Goal: Task Accomplishment & Management: Complete application form

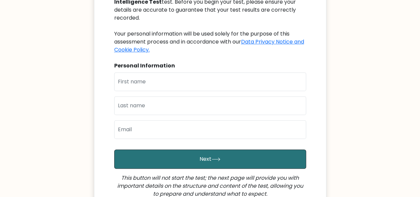
scroll to position [100, 0]
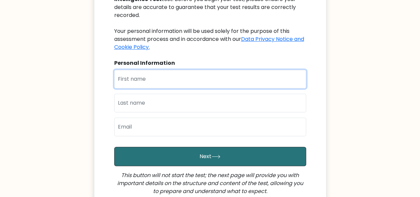
click at [284, 72] on input "text" at bounding box center [210, 79] width 192 height 19
type input "Babalola"
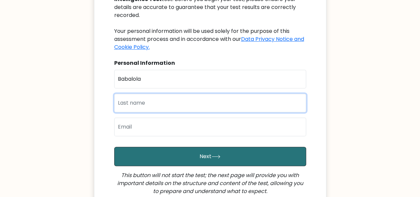
type input "Aminat"
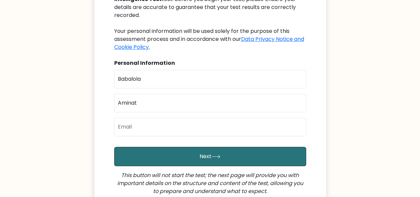
type input "babalolaoluwapelumi026@gmail.com"
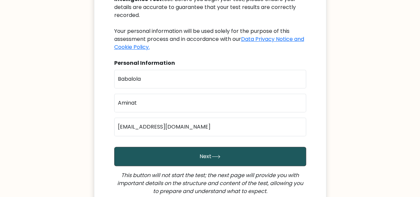
click at [199, 147] on button "Next" at bounding box center [210, 156] width 192 height 19
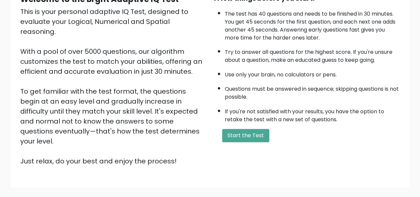
scroll to position [76, 0]
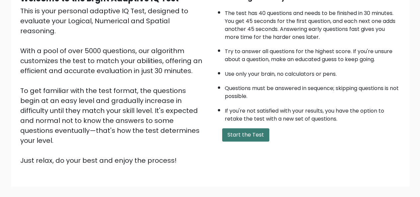
click at [249, 128] on button "Start the Test" at bounding box center [245, 134] width 47 height 13
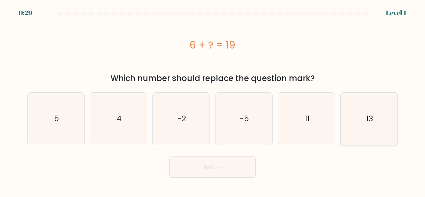
click at [348, 122] on icon "13" at bounding box center [369, 119] width 52 height 52
click at [213, 100] on input "f. 13" at bounding box center [212, 100] width 0 height 2
radio input "true"
click at [235, 162] on button "Next" at bounding box center [212, 166] width 86 height 21
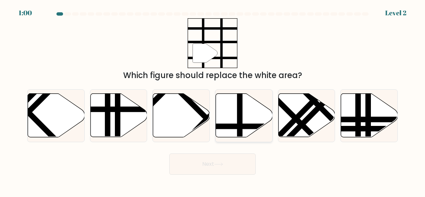
click at [232, 117] on icon at bounding box center [244, 115] width 57 height 43
click at [213, 100] on input "d." at bounding box center [212, 100] width 0 height 2
radio input "true"
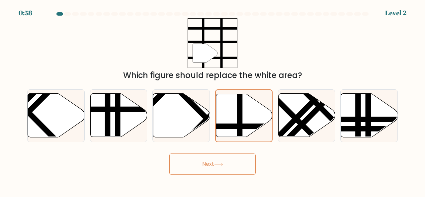
click at [218, 161] on button "Next" at bounding box center [212, 163] width 86 height 21
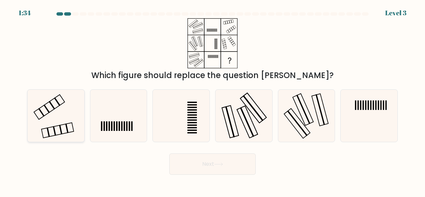
click at [40, 120] on icon at bounding box center [56, 116] width 52 height 52
click at [212, 100] on input "a." at bounding box center [212, 100] width 0 height 2
radio input "true"
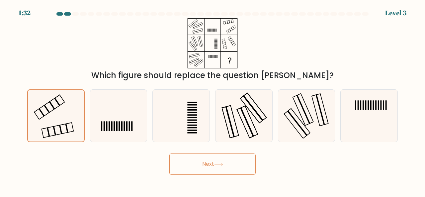
click at [209, 165] on button "Next" at bounding box center [212, 163] width 86 height 21
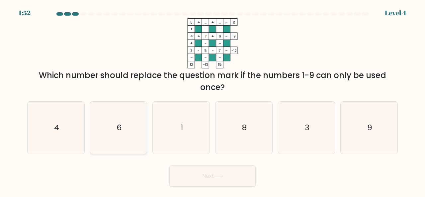
click at [131, 125] on icon "6" at bounding box center [119, 128] width 52 height 52
click at [212, 100] on input "b. 6" at bounding box center [212, 100] width 0 height 2
radio input "true"
click at [204, 178] on button "Next" at bounding box center [212, 175] width 86 height 21
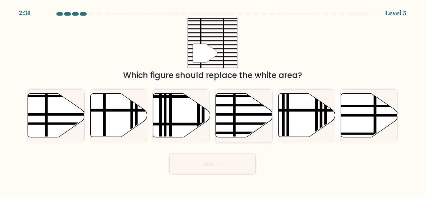
click at [236, 112] on icon at bounding box center [244, 115] width 57 height 43
click at [213, 100] on input "d." at bounding box center [212, 100] width 0 height 2
radio input "true"
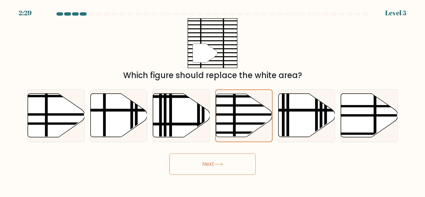
click at [219, 164] on icon at bounding box center [218, 164] width 9 height 4
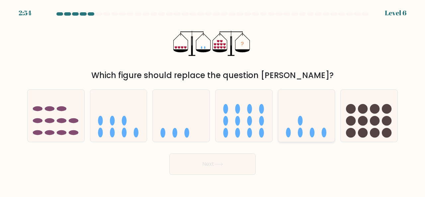
click at [314, 129] on icon at bounding box center [306, 115] width 57 height 47
click at [213, 100] on input "e." at bounding box center [212, 100] width 0 height 2
radio input "true"
click at [218, 168] on button "Next" at bounding box center [212, 163] width 86 height 21
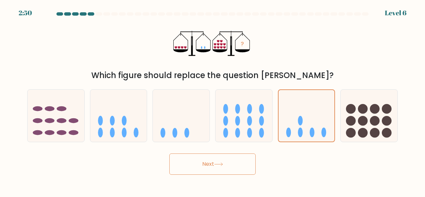
click at [218, 168] on button "Next" at bounding box center [212, 163] width 86 height 21
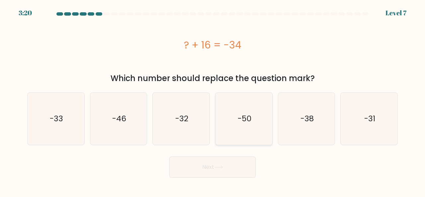
click at [237, 112] on icon "-50" at bounding box center [244, 119] width 52 height 52
click at [213, 100] on input "d. -50" at bounding box center [212, 100] width 0 height 2
radio input "true"
click at [228, 165] on button "Next" at bounding box center [212, 166] width 86 height 21
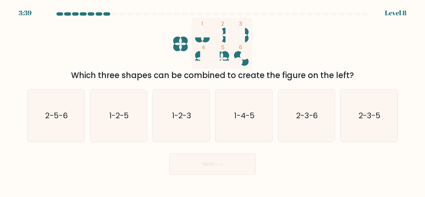
click at [222, 59] on rect at bounding box center [222, 43] width 60 height 50
click at [184, 115] on text "1-2-3" at bounding box center [181, 115] width 19 height 11
click at [212, 100] on input "c. 1-2-3" at bounding box center [212, 100] width 0 height 2
radio input "true"
click at [212, 174] on button "Next" at bounding box center [212, 163] width 86 height 21
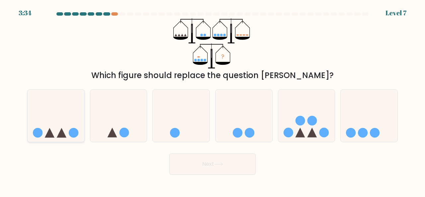
click at [79, 124] on icon at bounding box center [56, 115] width 57 height 47
click at [212, 100] on input "a." at bounding box center [212, 100] width 0 height 2
radio input "true"
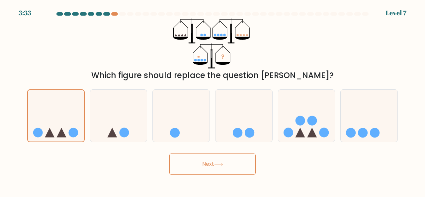
click at [187, 163] on button "Next" at bounding box center [212, 163] width 86 height 21
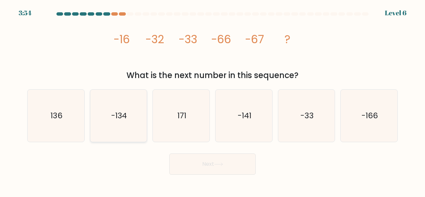
click at [127, 111] on text "-134" at bounding box center [119, 115] width 16 height 11
click at [212, 100] on input "b. -134" at bounding box center [212, 100] width 0 height 2
radio input "true"
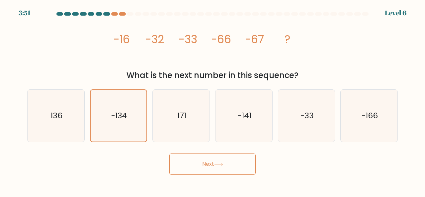
click at [218, 160] on button "Next" at bounding box center [212, 163] width 86 height 21
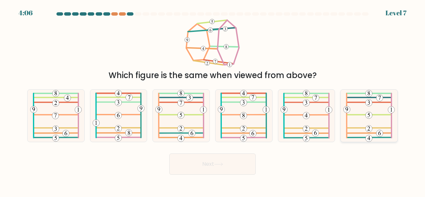
click at [363, 126] on icon at bounding box center [368, 116] width 51 height 52
click at [213, 100] on input "f." at bounding box center [212, 100] width 0 height 2
radio input "true"
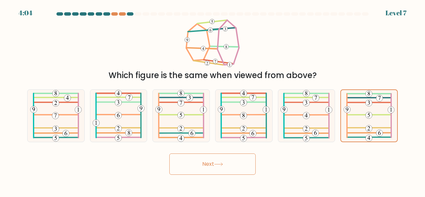
click at [237, 169] on button "Next" at bounding box center [212, 163] width 86 height 21
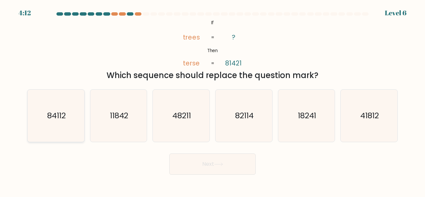
click at [59, 128] on icon "84112" at bounding box center [56, 116] width 52 height 52
click at [212, 100] on input "a. 84112" at bounding box center [212, 100] width 0 height 2
radio input "true"
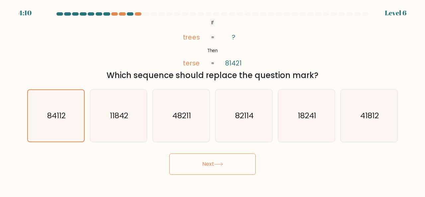
click at [185, 157] on button "Next" at bounding box center [212, 163] width 86 height 21
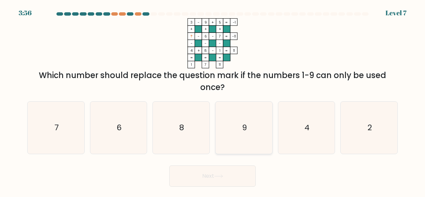
click at [235, 144] on icon "9" at bounding box center [244, 128] width 52 height 52
click at [213, 100] on input "d. 9" at bounding box center [212, 100] width 0 height 2
radio input "true"
click at [223, 175] on icon at bounding box center [218, 176] width 9 height 4
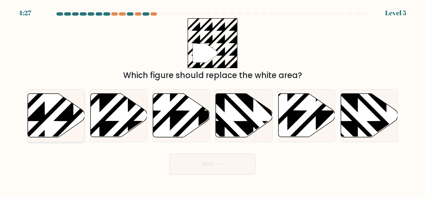
click at [58, 119] on icon at bounding box center [73, 93] width 114 height 114
click at [212, 100] on input "a." at bounding box center [212, 100] width 0 height 2
radio input "true"
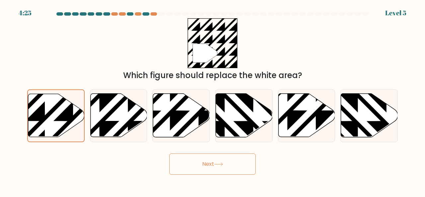
click at [201, 166] on button "Next" at bounding box center [212, 163] width 86 height 21
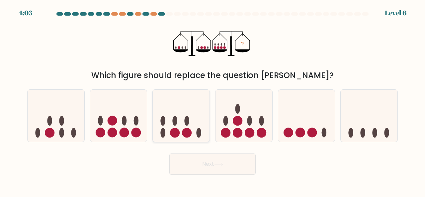
click at [173, 133] on circle at bounding box center [175, 133] width 10 height 10
click at [212, 100] on input "c." at bounding box center [212, 100] width 0 height 2
radio input "true"
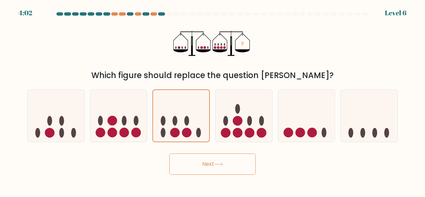
click at [212, 162] on button "Next" at bounding box center [212, 163] width 86 height 21
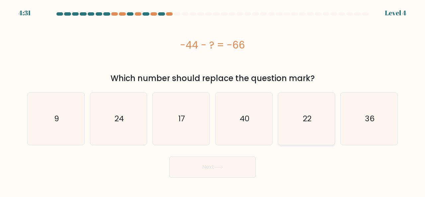
click at [304, 117] on text "22" at bounding box center [307, 118] width 9 height 11
click at [213, 100] on input "e. 22" at bounding box center [212, 100] width 0 height 2
radio input "true"
click at [238, 170] on button "Next" at bounding box center [212, 166] width 86 height 21
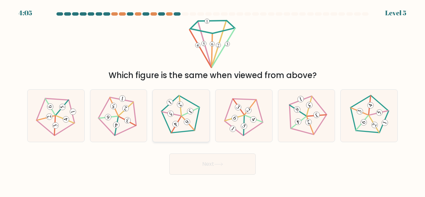
click at [178, 105] on 161 at bounding box center [180, 104] width 9 height 9
click at [212, 100] on input "c." at bounding box center [212, 100] width 0 height 2
radio input "true"
click at [218, 169] on button "Next" at bounding box center [212, 163] width 86 height 21
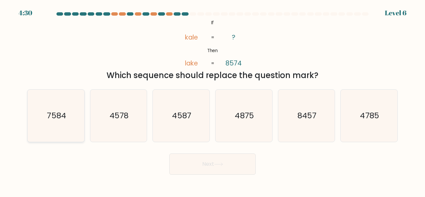
click at [76, 120] on icon "7584" at bounding box center [56, 116] width 52 height 52
click at [212, 100] on input "a. 7584" at bounding box center [212, 100] width 0 height 2
radio input "true"
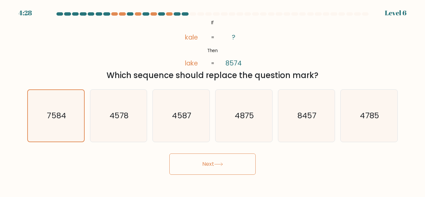
click at [215, 164] on button "Next" at bounding box center [212, 163] width 86 height 21
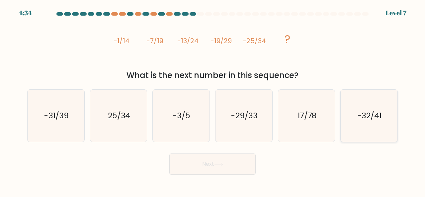
click at [359, 112] on text "-32/41" at bounding box center [369, 115] width 24 height 11
click at [213, 100] on input "f. -32/41" at bounding box center [212, 100] width 0 height 2
radio input "true"
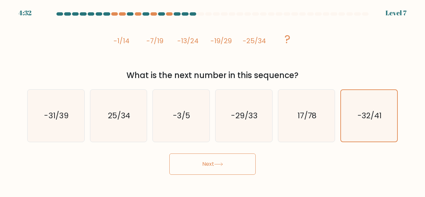
click at [208, 169] on button "Next" at bounding box center [212, 163] width 86 height 21
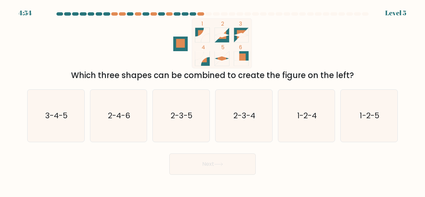
click at [223, 45] on tspan "5" at bounding box center [222, 47] width 3 height 7
click at [178, 118] on text "2-3-5" at bounding box center [182, 115] width 22 height 11
click at [212, 100] on input "c. 2-3-5" at bounding box center [212, 100] width 0 height 2
radio input "true"
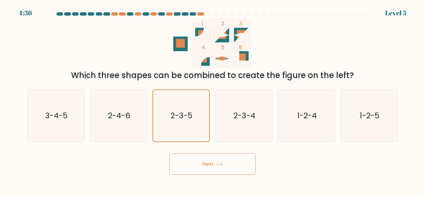
click at [226, 167] on button "Next" at bounding box center [212, 163] width 86 height 21
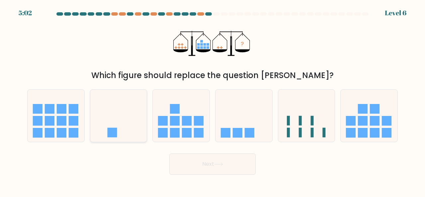
click at [133, 112] on icon at bounding box center [118, 115] width 57 height 47
click at [212, 100] on input "b." at bounding box center [212, 100] width 0 height 2
radio input "true"
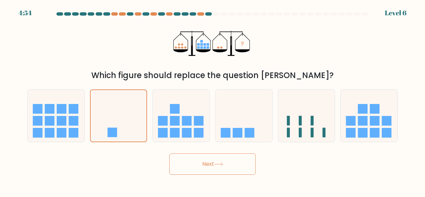
click at [214, 165] on button "Next" at bounding box center [212, 163] width 86 height 21
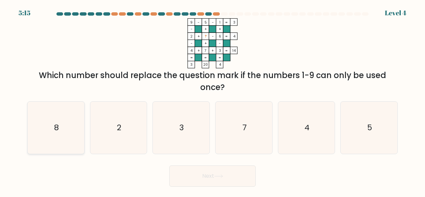
click at [47, 121] on icon "8" at bounding box center [56, 128] width 52 height 52
click at [212, 100] on input "a. 8" at bounding box center [212, 100] width 0 height 2
radio input "true"
click at [195, 178] on button "Next" at bounding box center [212, 175] width 86 height 21
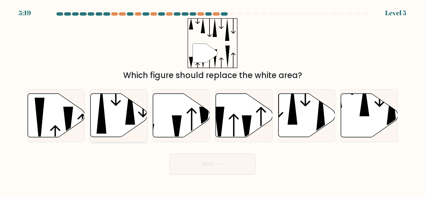
drag, startPoint x: 141, startPoint y: 112, endPoint x: 90, endPoint y: 123, distance: 52.1
click at [90, 123] on icon at bounding box center [118, 115] width 57 height 43
click at [212, 100] on input "b." at bounding box center [212, 100] width 0 height 2
radio input "true"
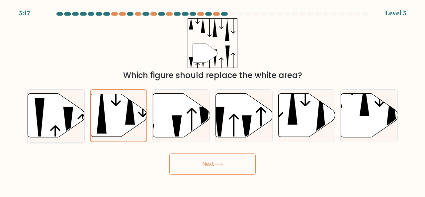
click at [48, 113] on icon at bounding box center [56, 115] width 57 height 43
click at [212, 100] on input "a." at bounding box center [212, 100] width 0 height 2
radio input "true"
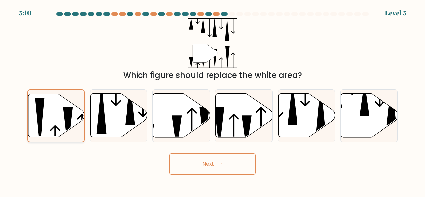
click at [48, 113] on icon at bounding box center [56, 115] width 56 height 43
click at [212, 100] on input "a." at bounding box center [212, 100] width 0 height 2
click at [180, 157] on button "Next" at bounding box center [212, 163] width 86 height 21
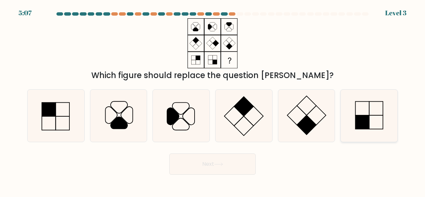
click at [372, 116] on icon at bounding box center [369, 116] width 52 height 52
click at [213, 100] on input "f." at bounding box center [212, 100] width 0 height 2
radio input "true"
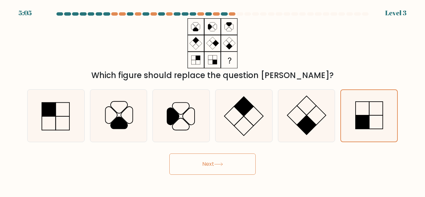
click at [239, 161] on button "Next" at bounding box center [212, 163] width 86 height 21
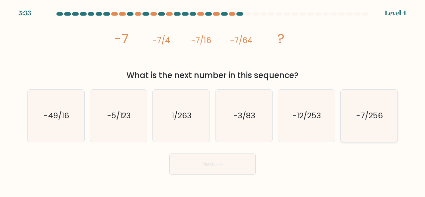
click at [369, 113] on text "-7/256" at bounding box center [369, 115] width 26 height 11
click at [213, 100] on input "f. -7/256" at bounding box center [212, 100] width 0 height 2
radio input "true"
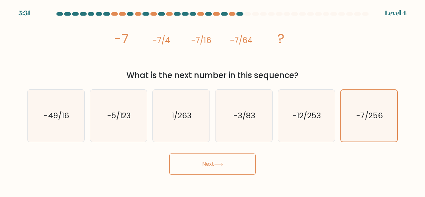
click at [239, 163] on button "Next" at bounding box center [212, 163] width 86 height 21
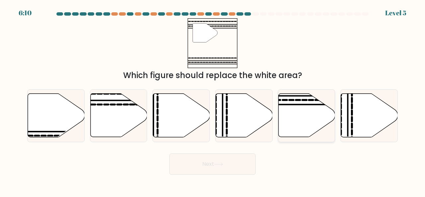
click at [291, 103] on icon at bounding box center [306, 115] width 57 height 43
click at [213, 100] on input "e." at bounding box center [212, 100] width 0 height 2
radio input "true"
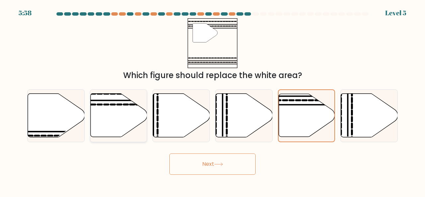
click at [123, 128] on icon at bounding box center [118, 115] width 57 height 43
click at [212, 100] on input "b." at bounding box center [212, 100] width 0 height 2
radio input "true"
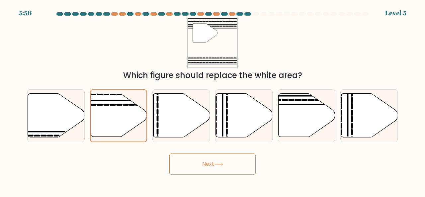
click at [212, 171] on button "Next" at bounding box center [212, 163] width 86 height 21
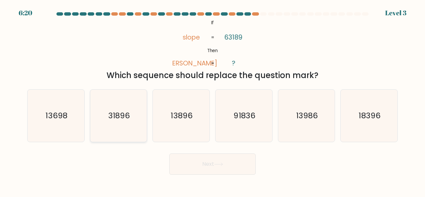
click at [136, 107] on icon "31896" at bounding box center [119, 116] width 52 height 52
click at [212, 100] on input "b. 31896" at bounding box center [212, 100] width 0 height 2
radio input "true"
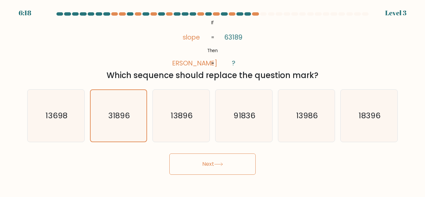
click at [190, 162] on button "Next" at bounding box center [212, 163] width 86 height 21
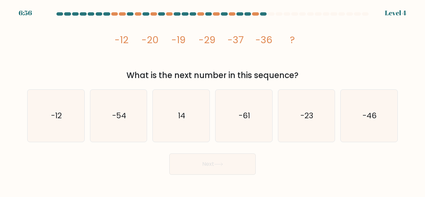
click at [121, 46] on tspan "-12" at bounding box center [121, 39] width 14 height 13
drag, startPoint x: 145, startPoint y: 59, endPoint x: 149, endPoint y: 64, distance: 6.4
click at [149, 64] on icon "image/svg+xml -12 -20 -19 -29 -37 -36 ?" at bounding box center [212, 43] width 199 height 50
click at [294, 124] on icon "-23" at bounding box center [306, 116] width 52 height 52
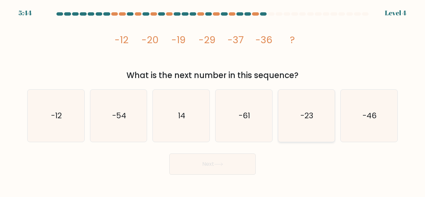
click at [213, 100] on input "e. -23" at bounding box center [212, 100] width 0 height 2
radio input "true"
click at [222, 168] on button "Next" at bounding box center [212, 163] width 86 height 21
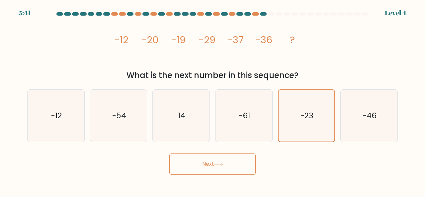
click at [222, 168] on button "Next" at bounding box center [212, 163] width 86 height 21
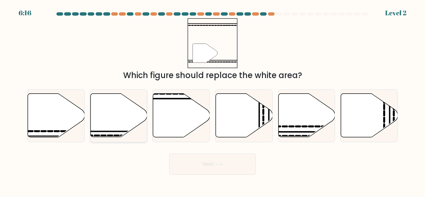
click at [116, 128] on icon at bounding box center [118, 115] width 57 height 43
click at [212, 100] on input "b." at bounding box center [212, 100] width 0 height 2
radio input "true"
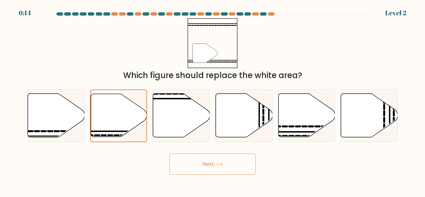
click at [203, 156] on button "Next" at bounding box center [212, 163] width 86 height 21
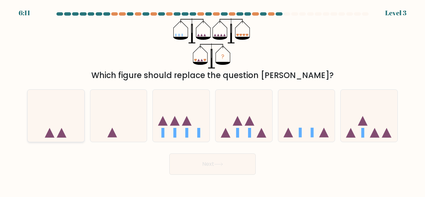
click at [74, 125] on icon at bounding box center [56, 115] width 57 height 47
click at [212, 100] on input "a." at bounding box center [212, 100] width 0 height 2
radio input "true"
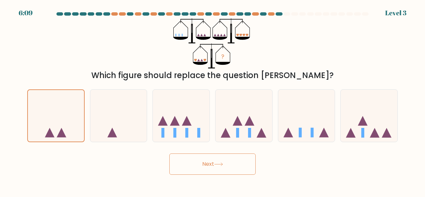
click at [202, 167] on button "Next" at bounding box center [212, 163] width 86 height 21
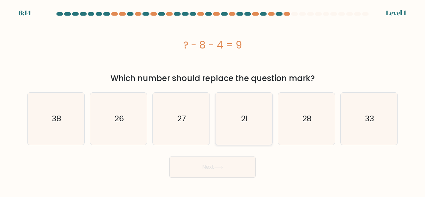
click at [224, 124] on icon "21" at bounding box center [244, 119] width 52 height 52
click at [213, 100] on input "d. 21" at bounding box center [212, 100] width 0 height 2
radio input "true"
click at [201, 165] on button "Next" at bounding box center [212, 166] width 86 height 21
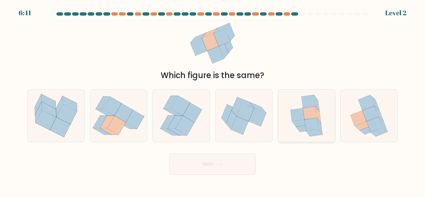
click at [300, 120] on icon at bounding box center [300, 123] width 16 height 7
click at [213, 100] on input "e." at bounding box center [212, 100] width 0 height 2
radio input "true"
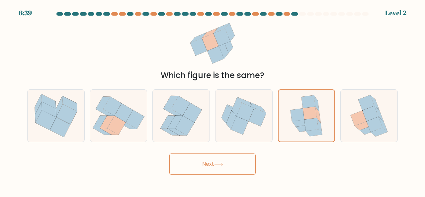
click at [194, 168] on button "Next" at bounding box center [212, 163] width 86 height 21
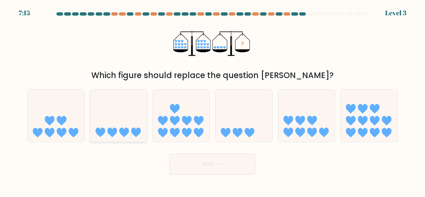
click at [123, 114] on icon at bounding box center [118, 115] width 57 height 47
click at [212, 100] on input "b." at bounding box center [212, 100] width 0 height 2
radio input "true"
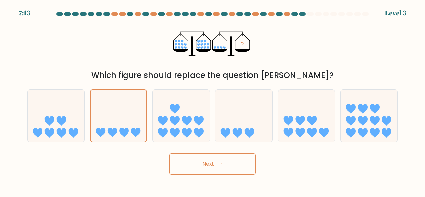
click at [194, 166] on button "Next" at bounding box center [212, 163] width 86 height 21
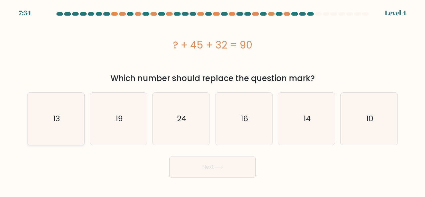
click at [40, 132] on icon "13" at bounding box center [56, 119] width 52 height 52
click at [212, 100] on input "a. 13" at bounding box center [212, 100] width 0 height 2
radio input "true"
click at [184, 165] on button "Next" at bounding box center [212, 166] width 86 height 21
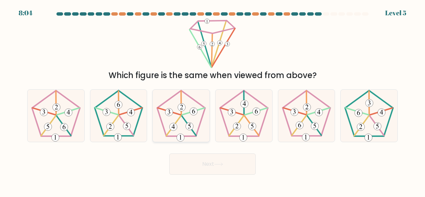
click at [172, 112] on 647 at bounding box center [169, 112] width 8 height 8
click at [212, 100] on input "c." at bounding box center [212, 100] width 0 height 2
radio input "true"
click at [202, 163] on button "Next" at bounding box center [212, 163] width 86 height 21
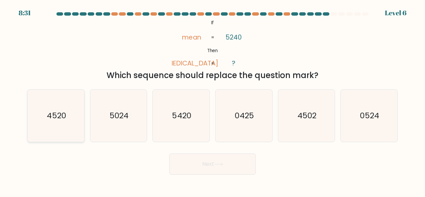
click at [67, 132] on icon "4520" at bounding box center [56, 116] width 52 height 52
click at [212, 100] on input "a. 4520" at bounding box center [212, 100] width 0 height 2
radio input "true"
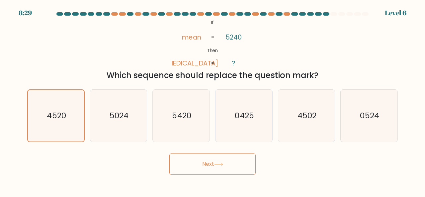
click at [204, 158] on button "Next" at bounding box center [212, 163] width 86 height 21
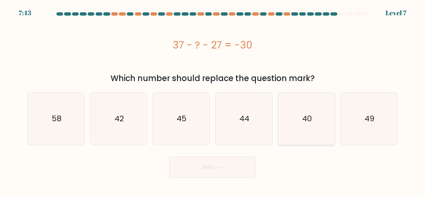
click at [303, 125] on icon "40" at bounding box center [306, 119] width 52 height 52
click at [213, 100] on input "e. 40" at bounding box center [212, 100] width 0 height 2
radio input "true"
click at [222, 170] on button "Next" at bounding box center [212, 166] width 86 height 21
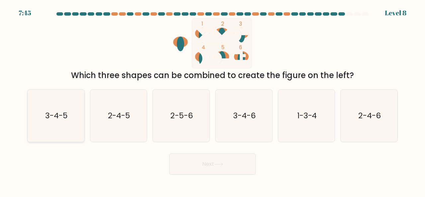
click at [70, 99] on icon "3-4-5" at bounding box center [56, 116] width 52 height 52
click at [212, 99] on input "a. 3-4-5" at bounding box center [212, 100] width 0 height 2
radio input "true"
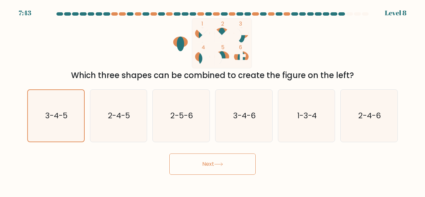
click at [231, 167] on button "Next" at bounding box center [212, 163] width 86 height 21
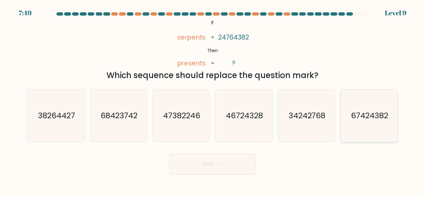
click at [370, 117] on text "67424382" at bounding box center [369, 115] width 37 height 11
click at [213, 100] on input "f. 67424382" at bounding box center [212, 100] width 0 height 2
radio input "true"
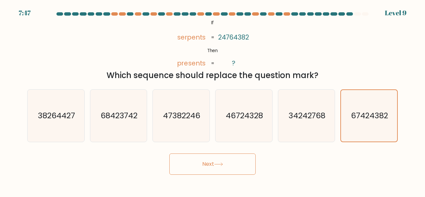
click at [197, 163] on button "Next" at bounding box center [212, 163] width 86 height 21
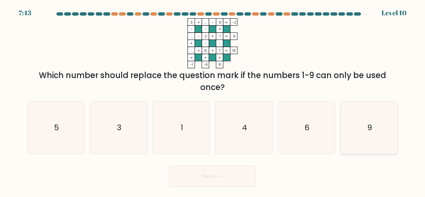
click at [364, 116] on icon "9" at bounding box center [369, 128] width 52 height 52
click at [213, 100] on input "f. 9" at bounding box center [212, 100] width 0 height 2
radio input "true"
click at [177, 180] on button "Next" at bounding box center [212, 175] width 86 height 21
click at [184, 179] on button "Next" at bounding box center [212, 175] width 86 height 21
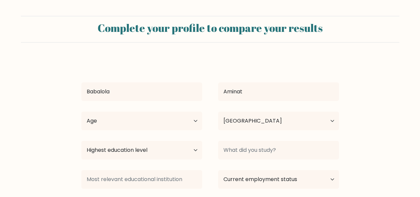
select select "NG"
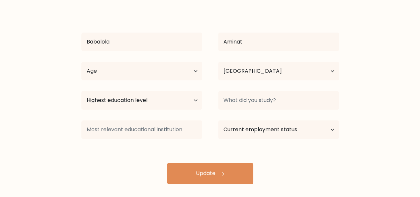
scroll to position [54, 0]
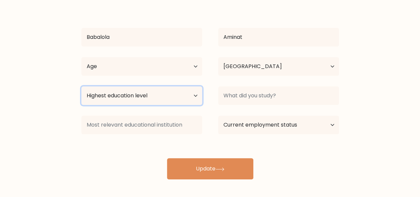
click at [191, 95] on select "Highest education level No schooling Primary Lower Secondary Upper Secondary Oc…" at bounding box center [141, 95] width 121 height 19
select select "bachelors_degree"
click at [81, 86] on select "Highest education level No schooling Primary Lower Secondary Upper Secondary Oc…" at bounding box center [141, 95] width 121 height 19
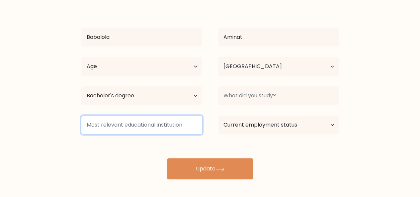
click at [145, 128] on input at bounding box center [141, 124] width 121 height 19
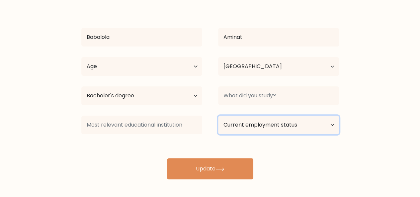
click at [260, 123] on select "Current employment status Employed Student Retired Other / prefer not to answer" at bounding box center [278, 124] width 121 height 19
select select "other"
click at [218, 115] on select "Current employment status Employed Student Retired Other / prefer not to answer" at bounding box center [278, 124] width 121 height 19
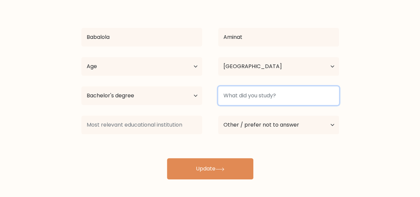
click at [272, 95] on input at bounding box center [278, 95] width 121 height 19
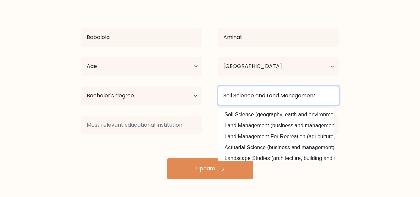
type input "Soil Science and Land Management"
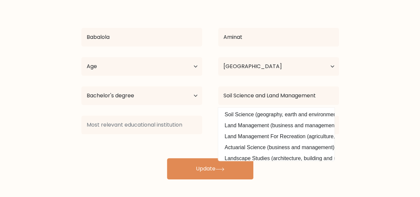
click at [303, 174] on div "Babalola Aminat Age Under 18 years old 18-24 years old 25-34 years old 35-44 ye…" at bounding box center [209, 91] width 265 height 175
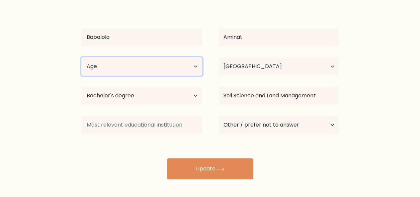
click at [148, 69] on select "Age Under 18 years old 18-24 years old 25-34 years old 35-44 years old 45-54 ye…" at bounding box center [141, 66] width 121 height 19
click at [81, 57] on select "Age Under 18 years old 18-24 years old 25-34 years old 35-44 years old 45-54 ye…" at bounding box center [141, 66] width 121 height 19
click at [131, 70] on select "Age Under 18 years old 18-24 years old 25-34 years old 35-44 years old 45-54 ye…" at bounding box center [141, 66] width 121 height 19
select select "18_24"
click at [81, 57] on select "Age Under 18 years old 18-24 years old 25-34 years old 35-44 years old 45-54 ye…" at bounding box center [141, 66] width 121 height 19
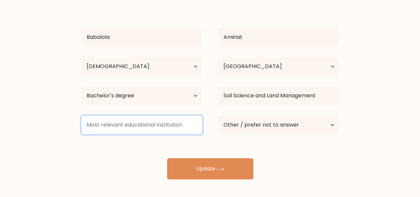
click at [106, 123] on input at bounding box center [141, 124] width 121 height 19
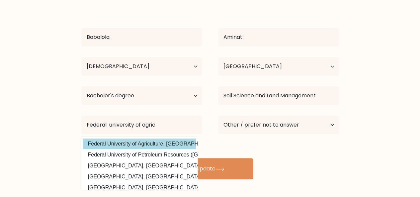
click at [102, 142] on div "Babalola Aminat Age Under 18 years old 18-24 years old 25-34 years old 35-44 ye…" at bounding box center [209, 91] width 265 height 175
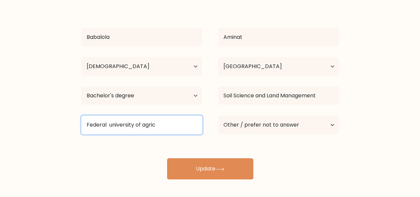
click at [129, 122] on input "Federal university of agric" at bounding box center [141, 124] width 121 height 19
click at [159, 126] on input "Federal university of agric" at bounding box center [141, 124] width 121 height 19
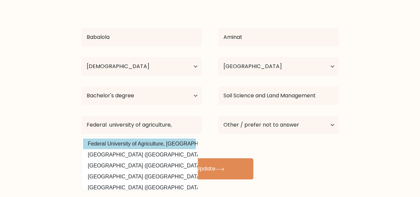
click at [166, 141] on div "Babalola Aminat Age Under 18 years old 18-24 years old 25-34 years old 35-44 ye…" at bounding box center [209, 91] width 265 height 175
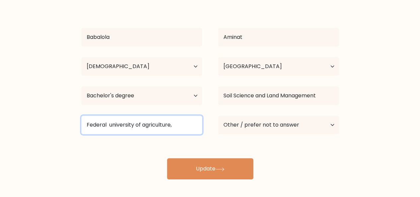
click at [174, 126] on input "Federal university of agriculture," at bounding box center [141, 124] width 121 height 19
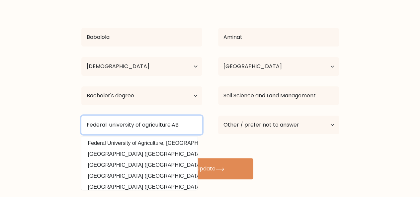
scroll to position [0, 0]
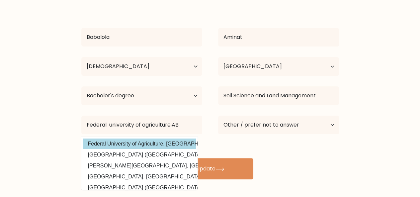
click at [183, 142] on option "Federal University of Agriculture, Abeokuta (Nigeria)" at bounding box center [139, 143] width 113 height 11
type input "Federal University of Agriculture, Abeokuta"
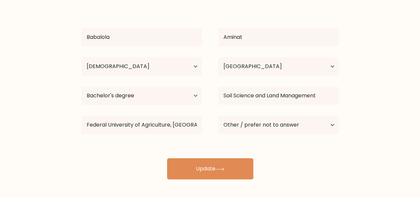
scroll to position [0, 1]
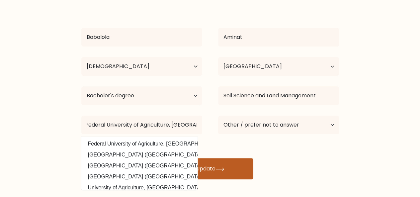
click at [231, 171] on button "Update" at bounding box center [210, 168] width 86 height 21
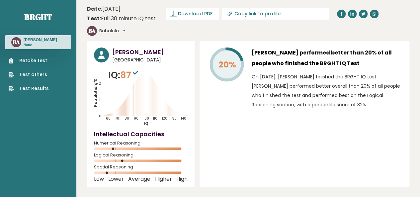
type input "[URL][DOMAIN_NAME]"
click at [182, 15] on span "Download PDF" at bounding box center [195, 13] width 35 height 7
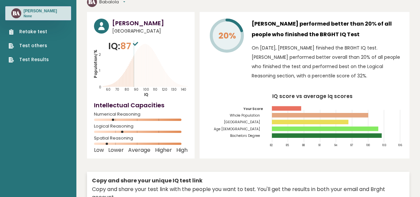
scroll to position [30, 0]
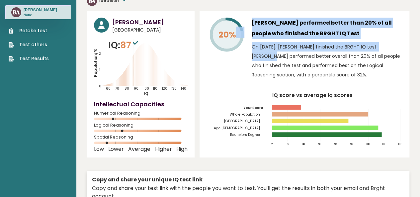
drag, startPoint x: 238, startPoint y: 74, endPoint x: 416, endPoint y: 73, distance: 178.9
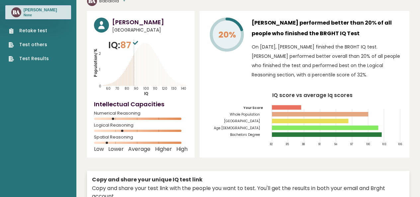
click at [236, 84] on div "20% [PERSON_NAME] performed better than 20% of all people who finished the BRGH…" at bounding box center [304, 84] width 210 height 146
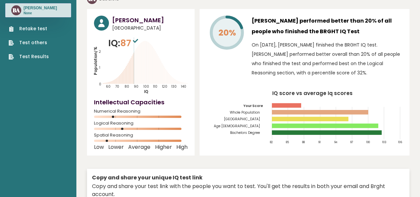
scroll to position [0, 0]
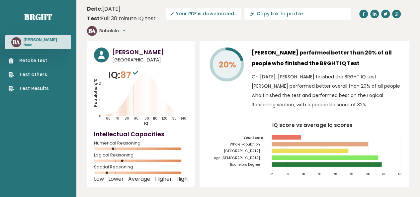
drag, startPoint x: 411, startPoint y: 1, endPoint x: 226, endPoint y: 166, distance: 248.2
click at [226, 166] on icon "IQ score vs average Iq scores 82 85 88 91 94 97 100 103 106 Your Score Whole Po…" at bounding box center [304, 151] width 196 height 58
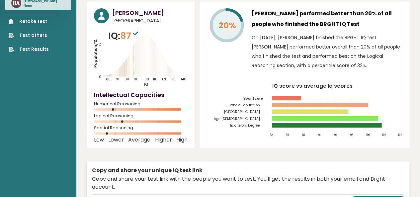
scroll to position [38, 0]
